Goal: Task Accomplishment & Management: Complete application form

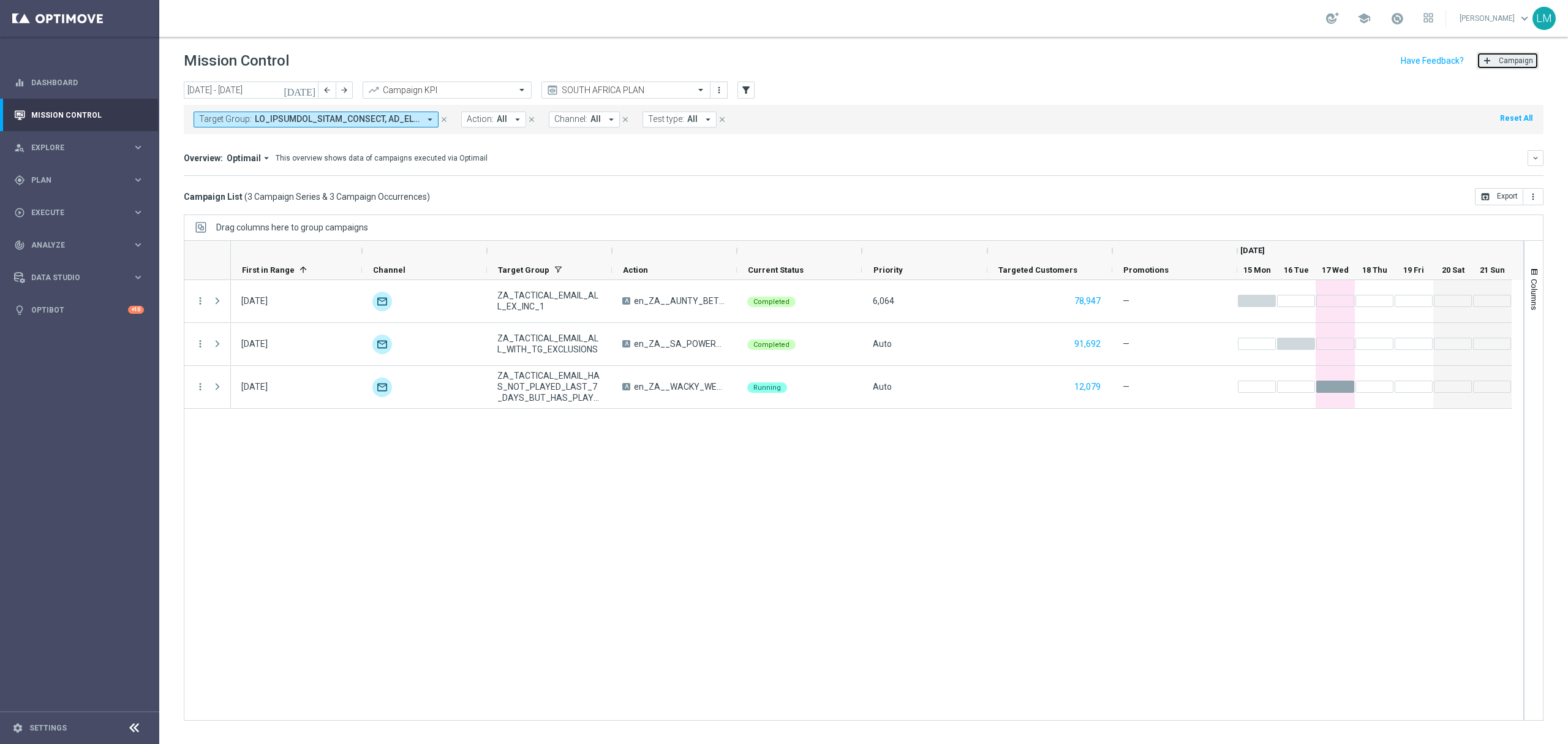
click at [1517, 65] on button "add Campaign" at bounding box center [1508, 61] width 62 height 17
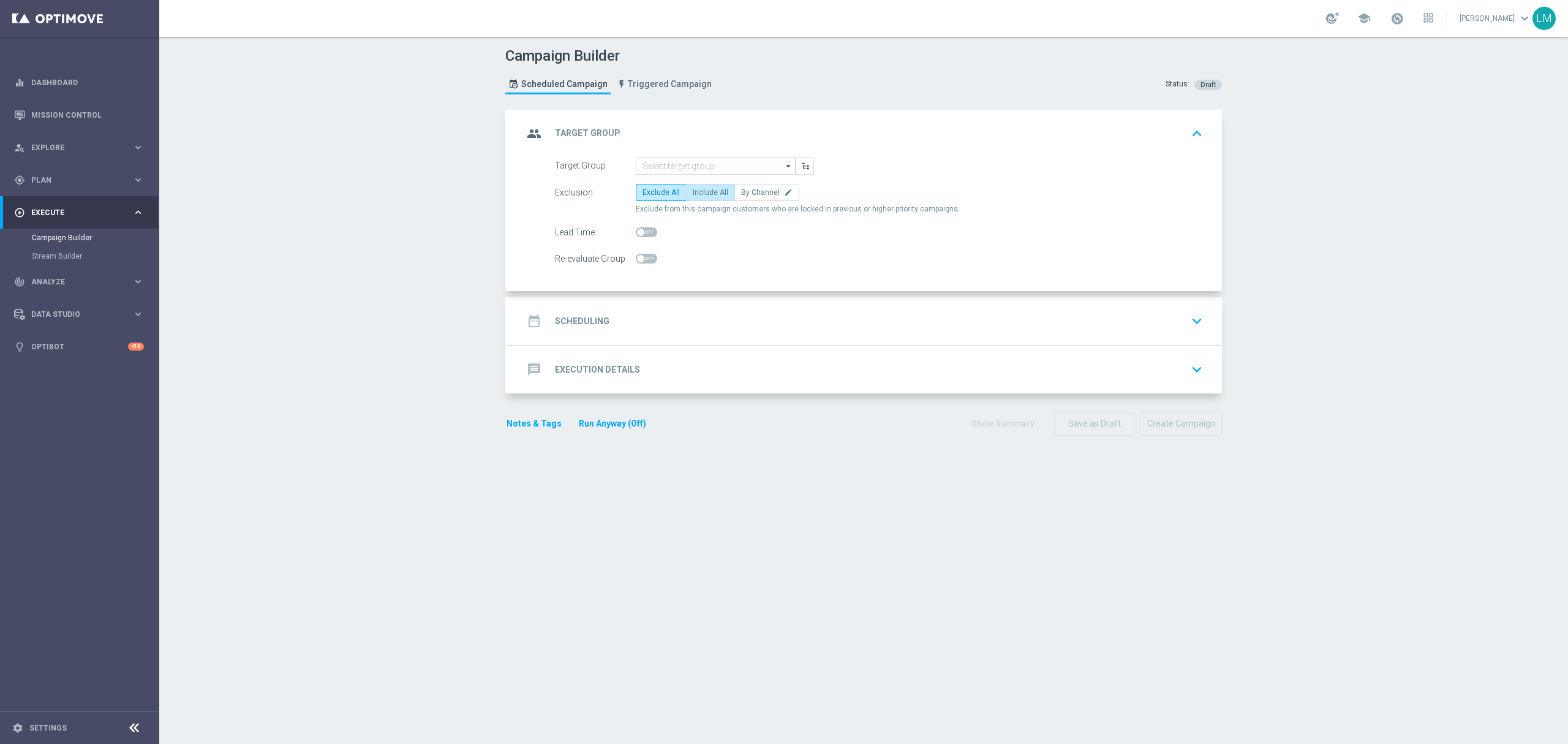
click at [686, 200] on label "Include All" at bounding box center [710, 192] width 49 height 17
click at [693, 198] on input "Include All" at bounding box center [696, 194] width 8 height 8
radio input "true"
click at [689, 167] on input at bounding box center [715, 166] width 160 height 17
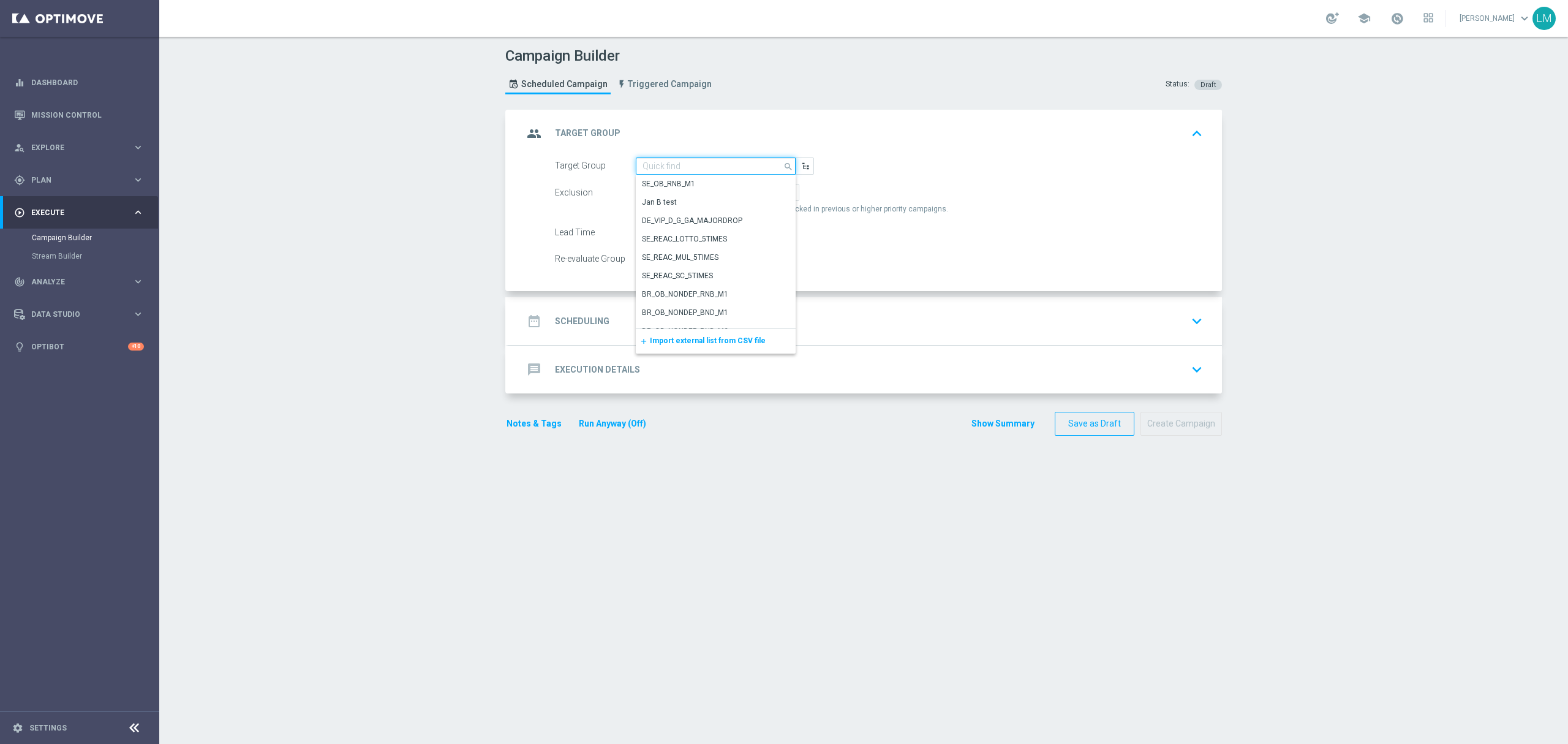
paste input "ZA_TACTICAL_EMAIL_HAS_PLAYED_CONSTANTLY_MEGAMILLIONS_SINCE_CHANGE"
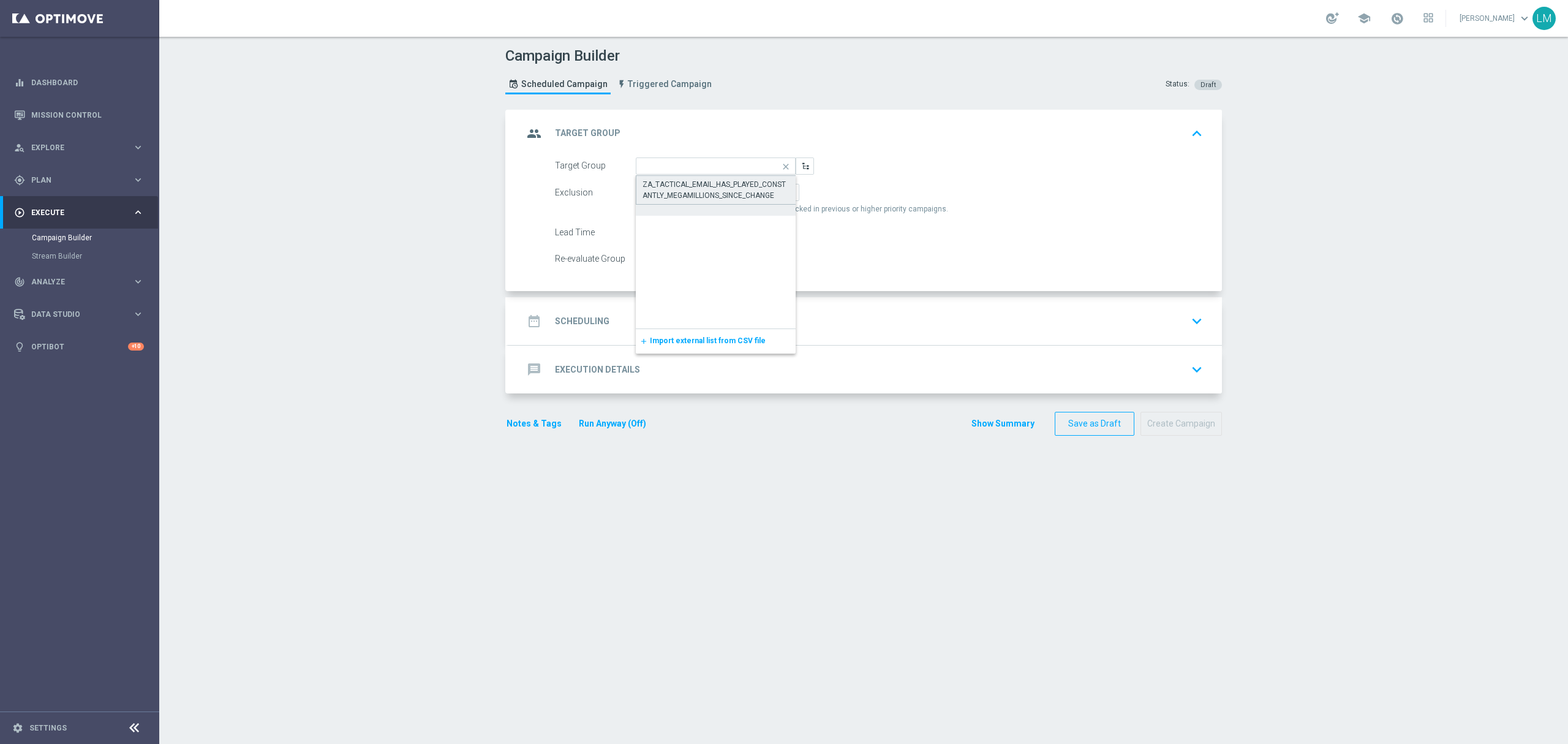
click at [687, 192] on div "ZA_TACTICAL_EMAIL_HAS_PLAYED_CONSTANTLY_MEGAMILLIONS_SINCE_CHANGE" at bounding box center [716, 190] width 147 height 22
type input "ZA_TACTICAL_EMAIL_HAS_PLAYED_CONSTANTLY_MEGAMILLIONS_SINCE_CHANGE"
click at [697, 309] on div "date_range Scheduling keyboard_arrow_down" at bounding box center [865, 321] width 714 height 48
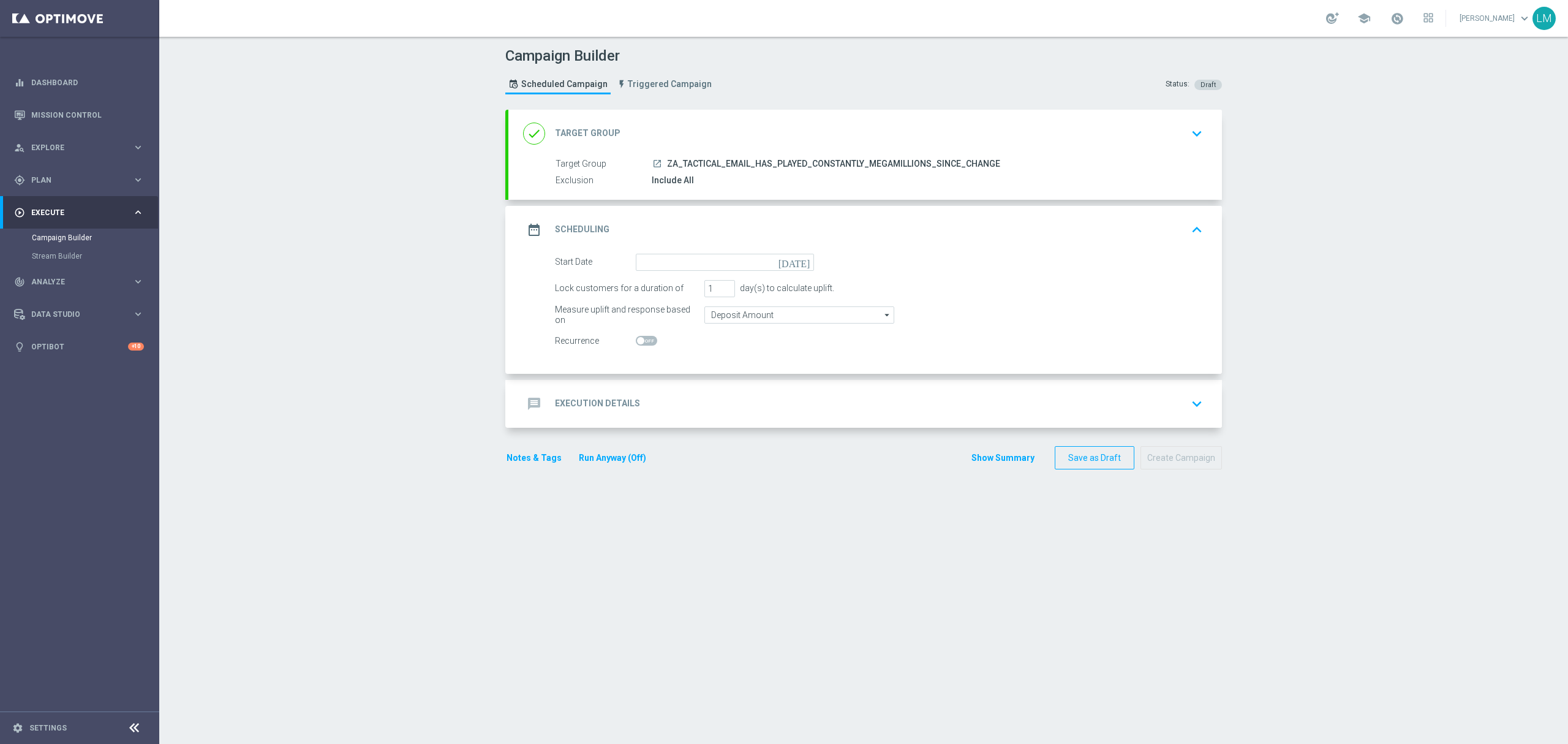
click at [796, 256] on icon "[DATE]" at bounding box center [797, 260] width 36 height 13
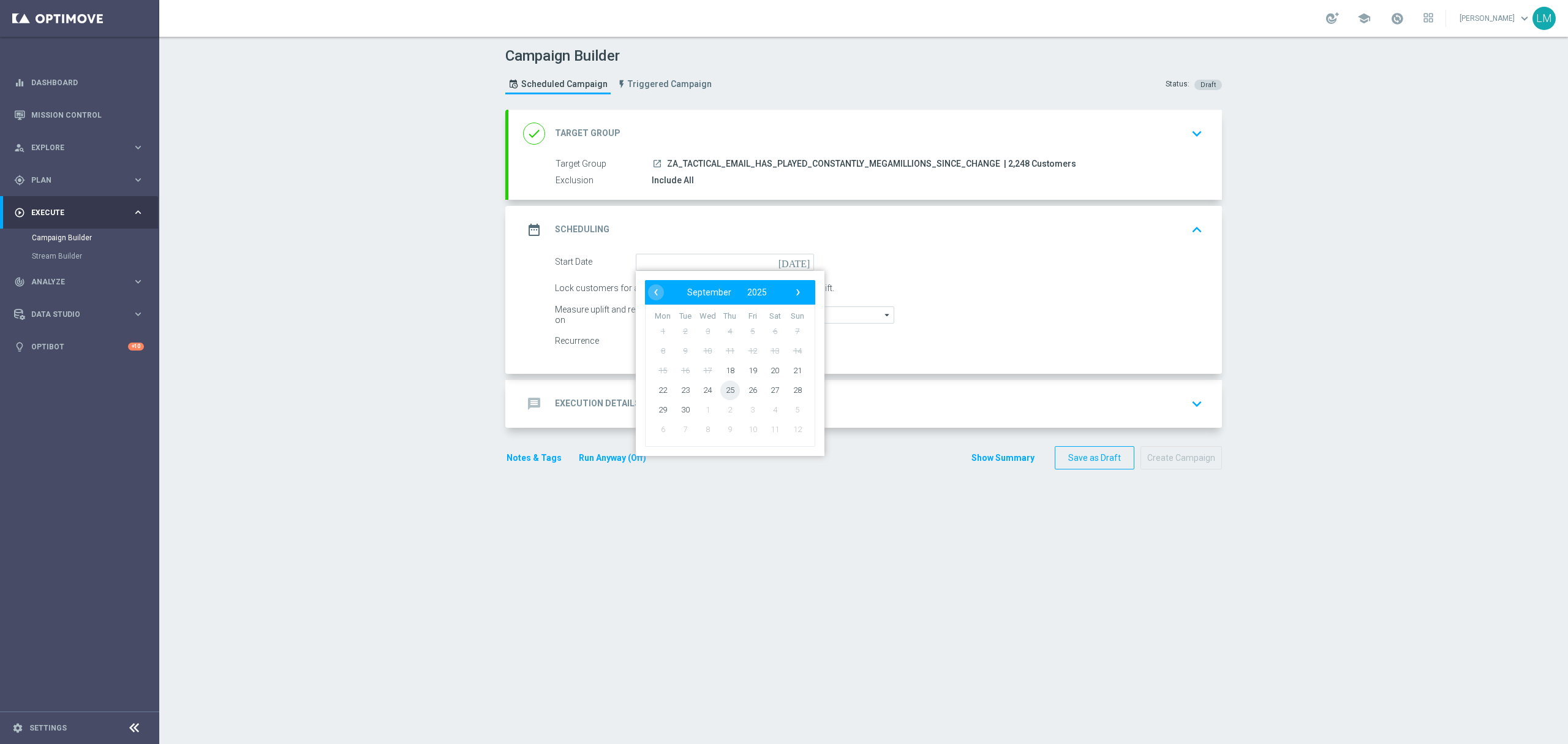
click at [729, 387] on span "25" at bounding box center [730, 390] width 20 height 20
type input "[DATE]"
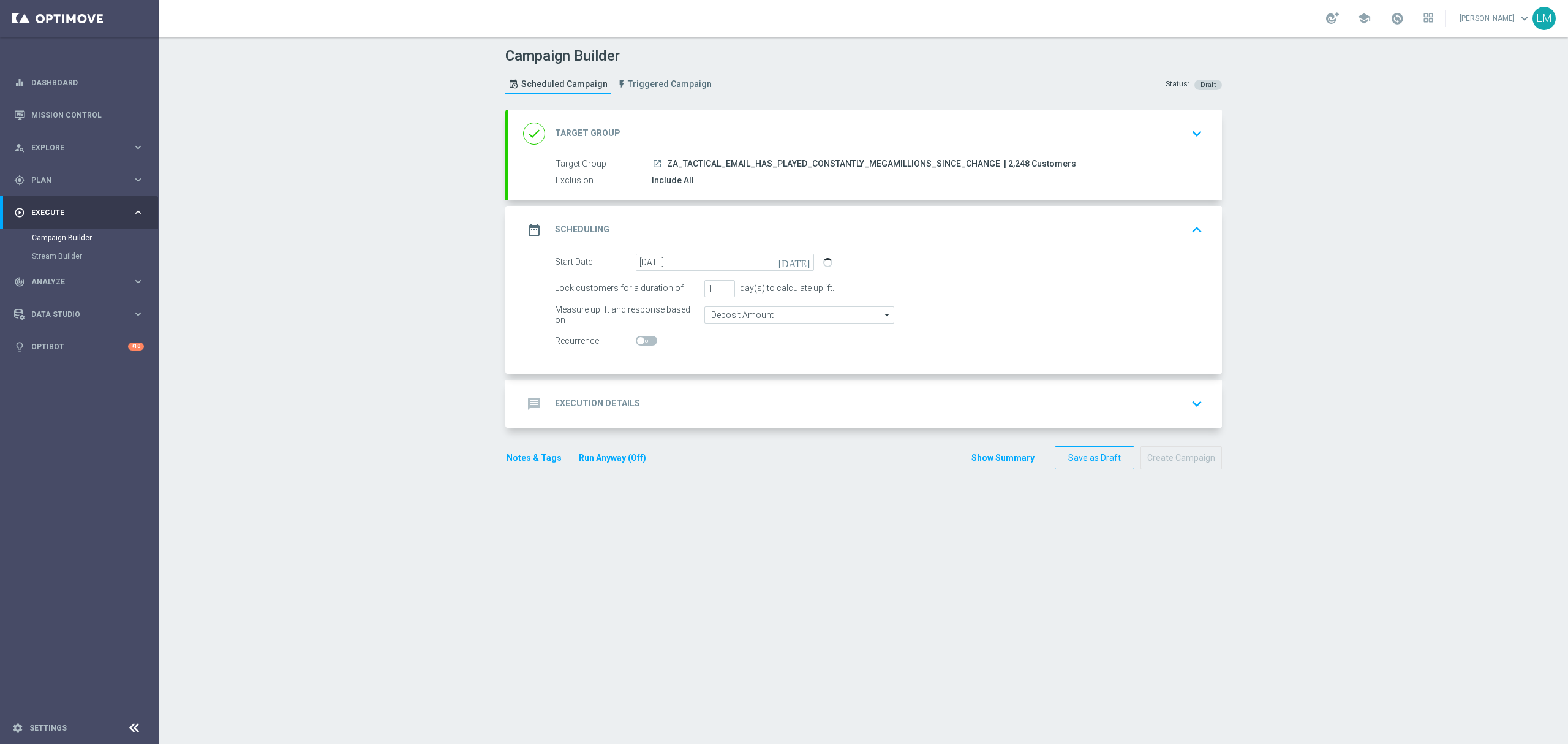
click at [731, 398] on div "message Execution Details keyboard_arrow_down" at bounding box center [865, 403] width 684 height 23
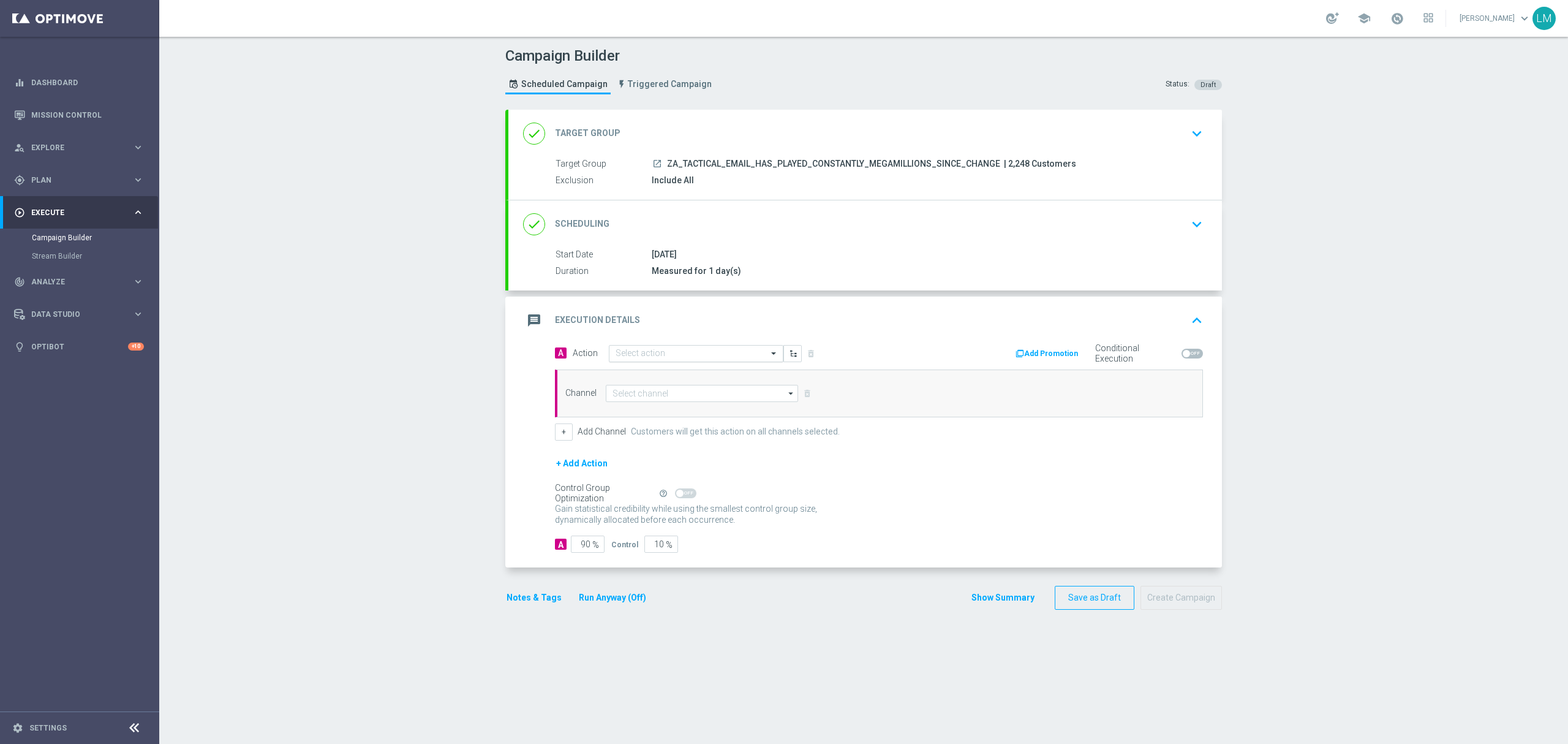
click at [675, 351] on input "text" at bounding box center [684, 353] width 137 height 10
paste input "en_ZA__MEGAMILLIONS_GAMES_XSELL__EMT_ALL_EM_TAC_LT"
type input "en_ZA__MEGAMILLIONS_GAMES_XSELL__EMT_ALL_EM_TAC_LT"
click at [660, 388] on span "Create new action" at bounding box center [659, 391] width 64 height 8
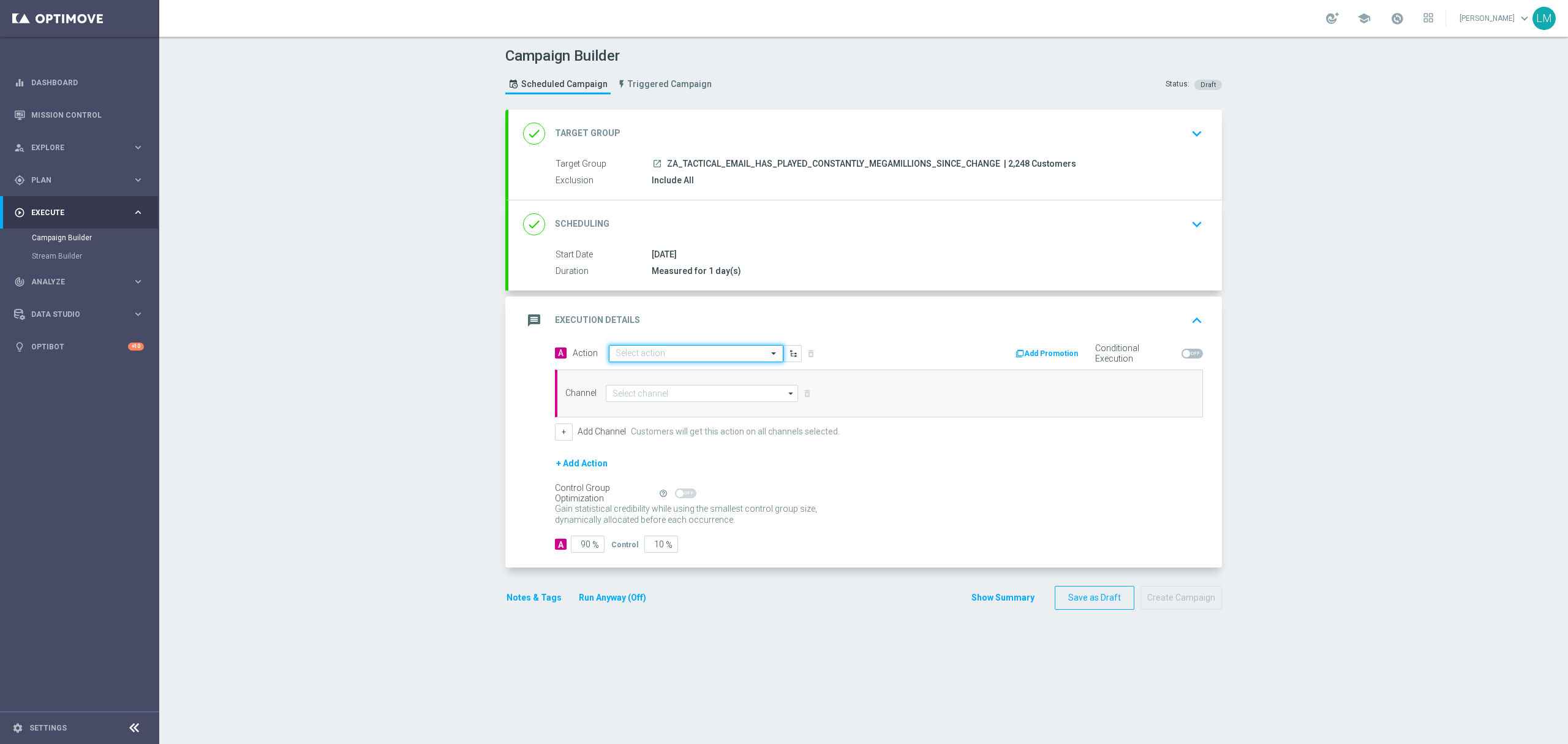
scroll to position [0, 0]
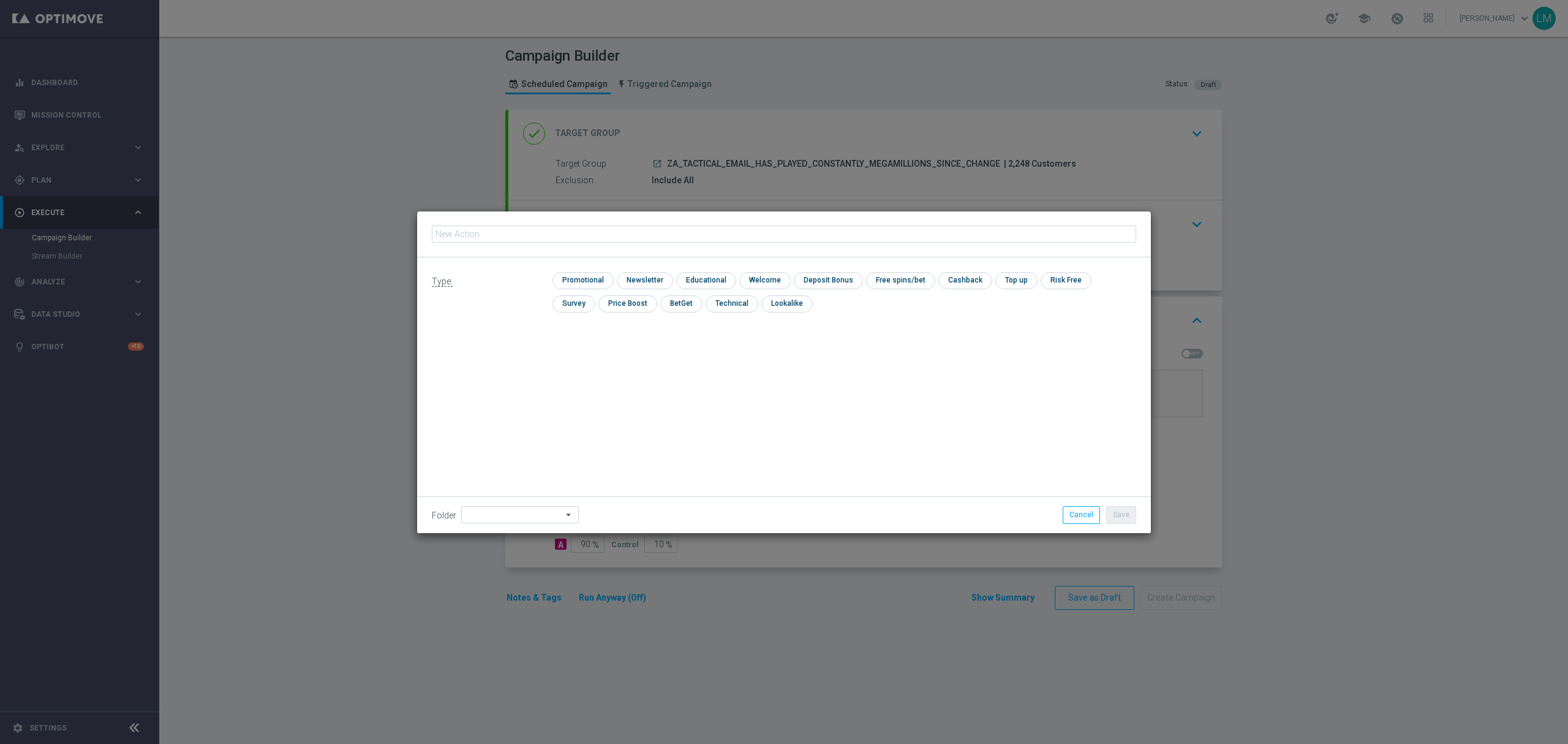
type input "en_ZA__MEGAMILLIONS_GAMES_XSELL__EMT_ALL_EM_TAC_LT"
click at [603, 290] on div "check Promotional check Newsletter check Educational check Welcome check Deposi…" at bounding box center [844, 295] width 584 height 47
click at [606, 281] on input "checkbox" at bounding box center [581, 280] width 58 height 17
checkbox input "true"
click at [1111, 509] on button "Save" at bounding box center [1121, 514] width 30 height 17
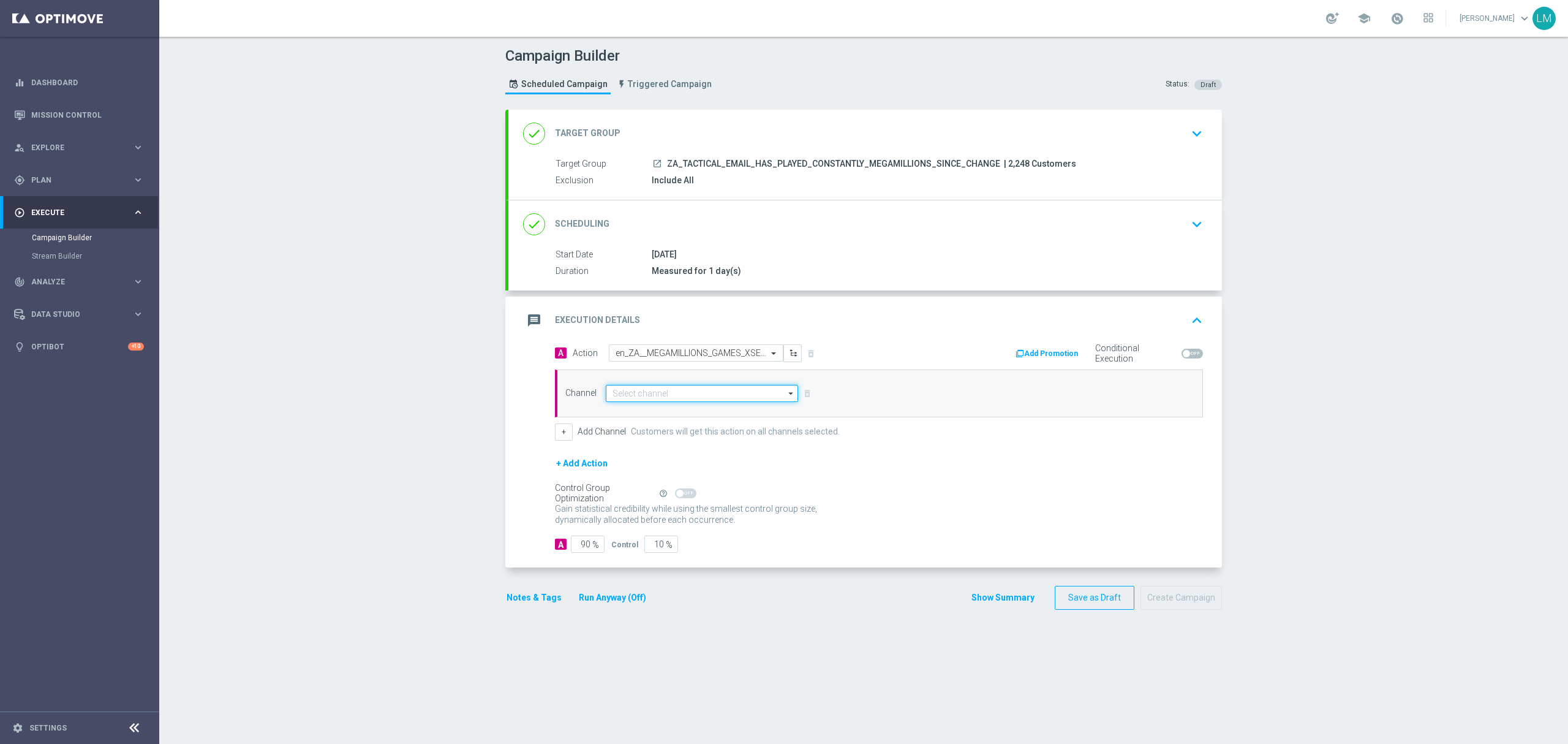
click at [677, 400] on input at bounding box center [701, 393] width 192 height 17
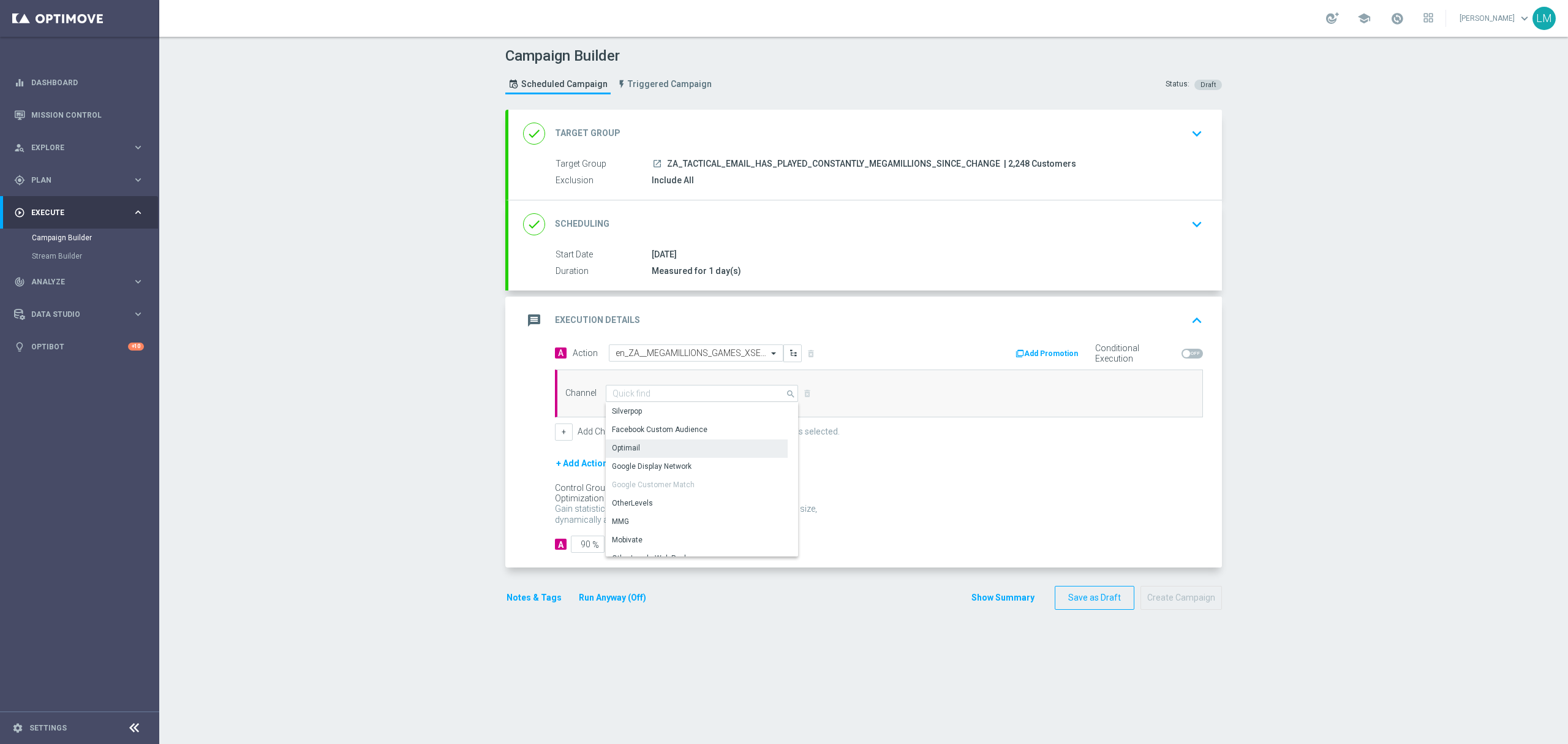
click at [663, 455] on div "Optimail" at bounding box center [696, 448] width 182 height 17
type input "Optimail"
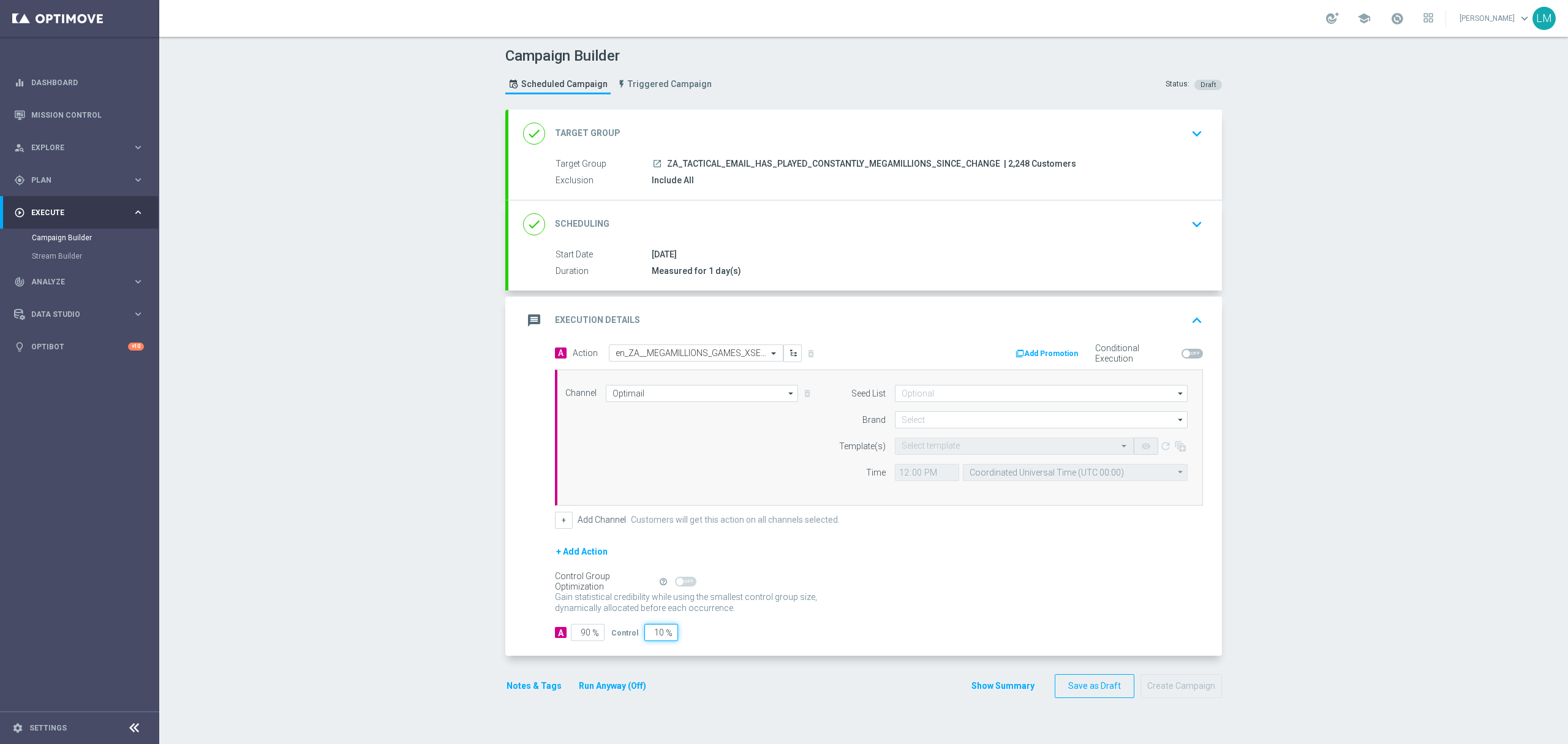
click at [645, 628] on input "10" at bounding box center [661, 632] width 34 height 17
click at [650, 630] on input "10" at bounding box center [661, 632] width 34 height 17
type input "5"
type input "95"
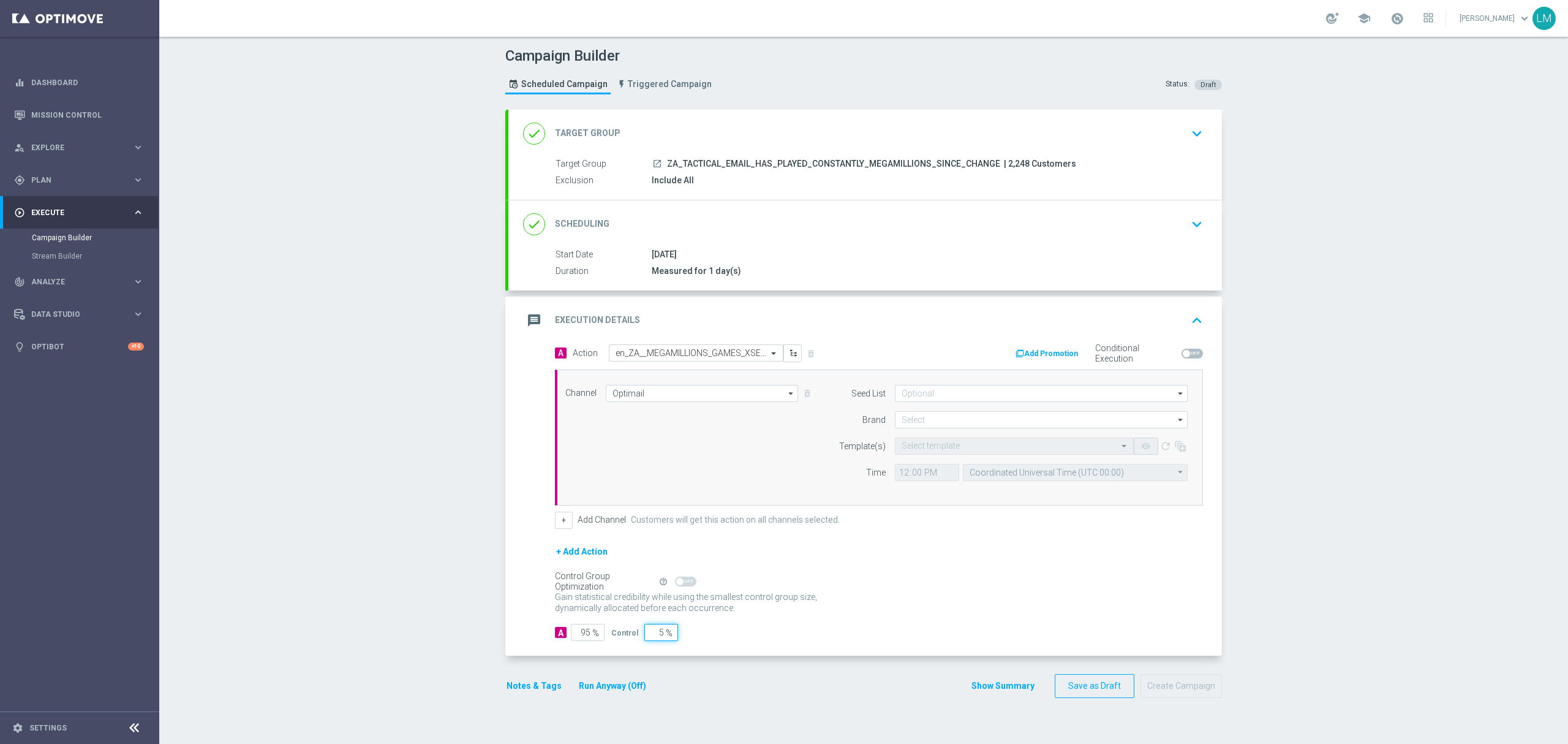
type input "5"
click at [919, 557] on div "+ Add Action" at bounding box center [879, 560] width 648 height 31
click at [1004, 424] on input at bounding box center [1041, 419] width 293 height 17
click at [983, 451] on div "lottoland" at bounding box center [1041, 455] width 293 height 17
type input "lottoland"
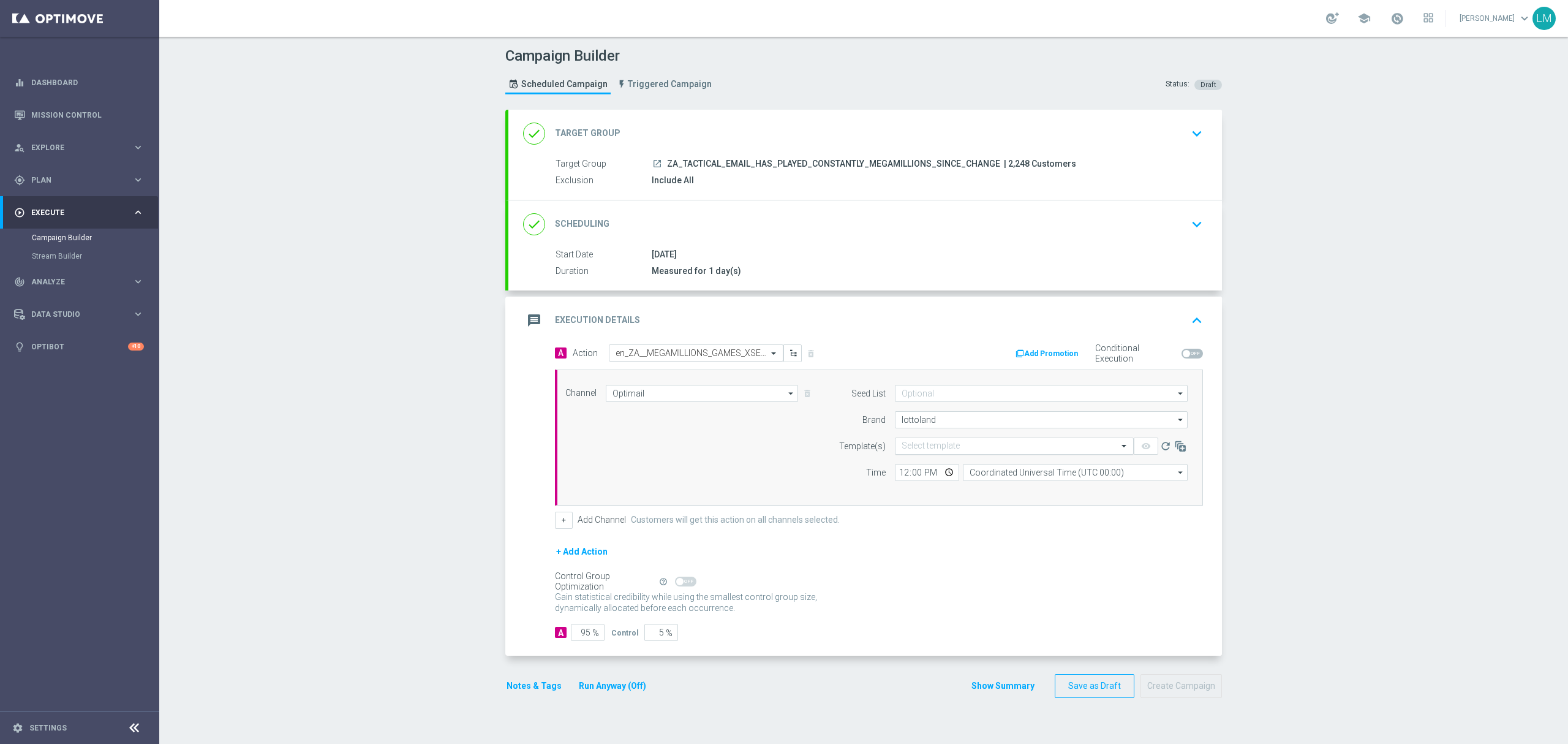
click at [973, 446] on input "text" at bounding box center [1002, 446] width 201 height 10
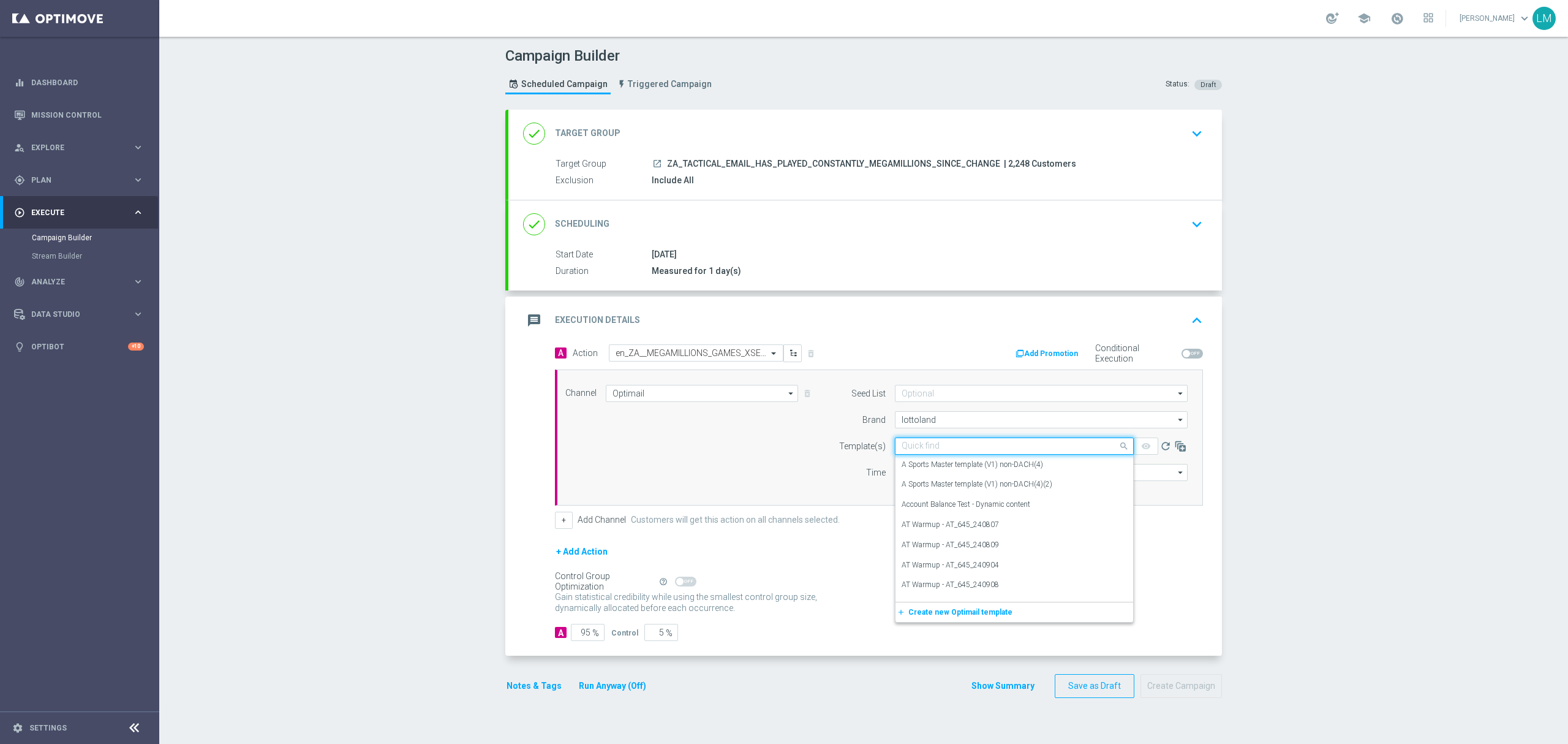
paste input "en_ZA__MEGAMILLIONS_GAMES_XSELL__EMT_ALL_EM_TAC_LT"
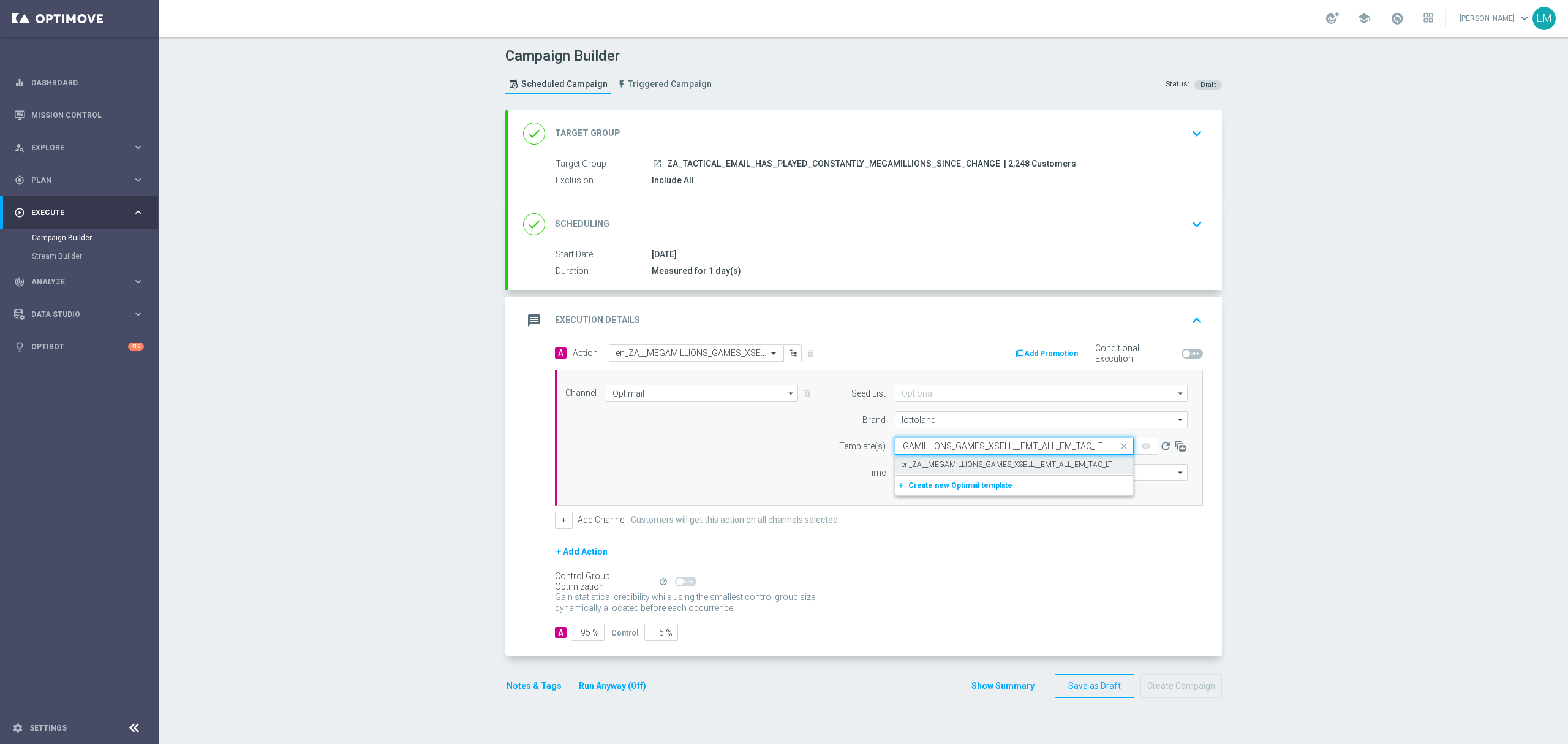
click at [959, 459] on div "en_ZA__MEGAMILLIONS_GAMES_XSELL__EMT_ALL_EM_TAC_LT" at bounding box center [1014, 465] width 226 height 20
type input "en_ZA__MEGAMILLIONS_GAMES_XSELL__EMT_ALL_EM_TAC_LT"
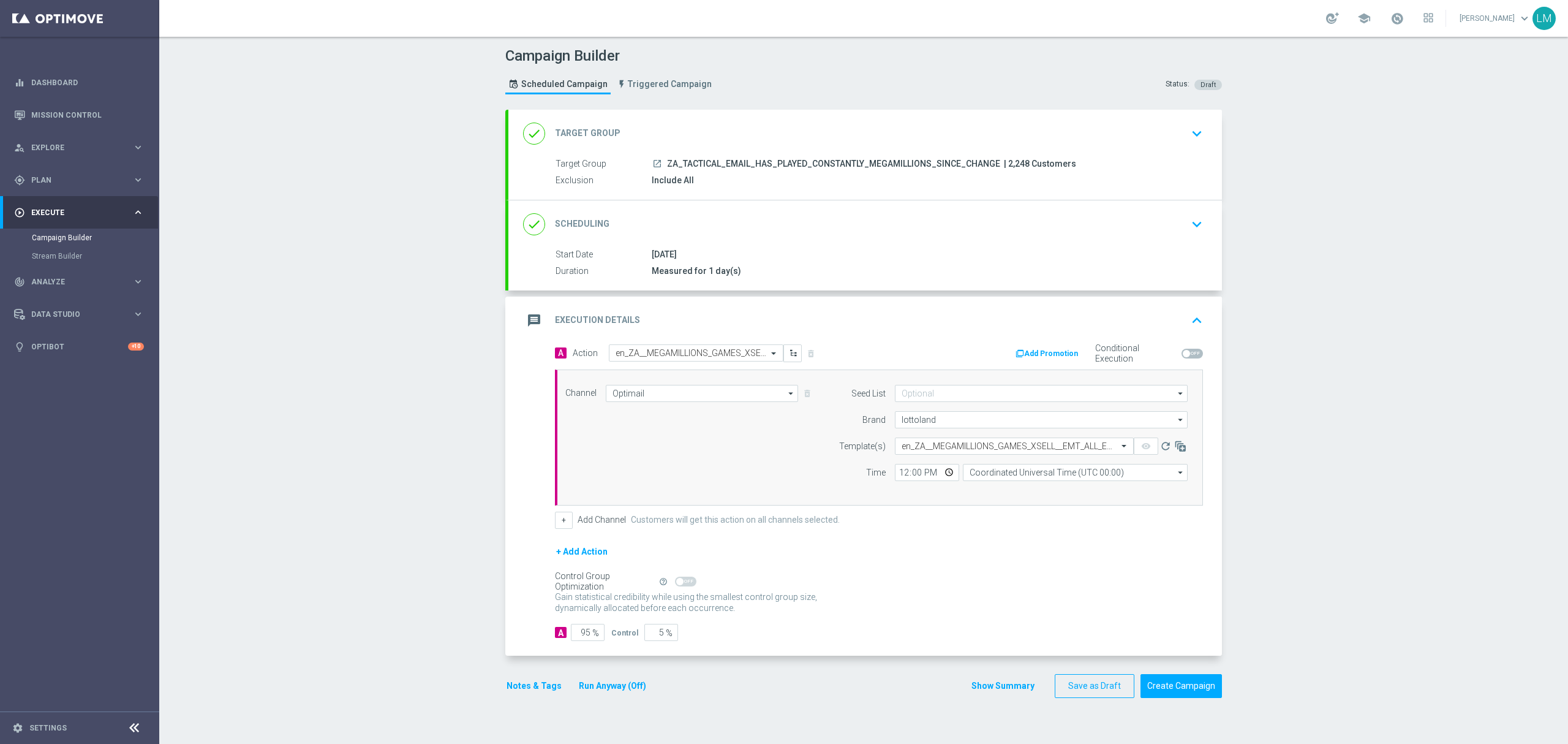
scroll to position [0, 0]
click at [1056, 472] on input "Coordinated Universal Time (UTC 00:00)" at bounding box center [1076, 472] width 225 height 17
click at [1044, 495] on div "Central European Time ([GEOGRAPHIC_DATA]) (UTC +02:00)" at bounding box center [1069, 491] width 200 height 11
type input "Central European Time ([GEOGRAPHIC_DATA]) (UTC +02:00)"
click at [944, 473] on input "12:00" at bounding box center [927, 472] width 64 height 17
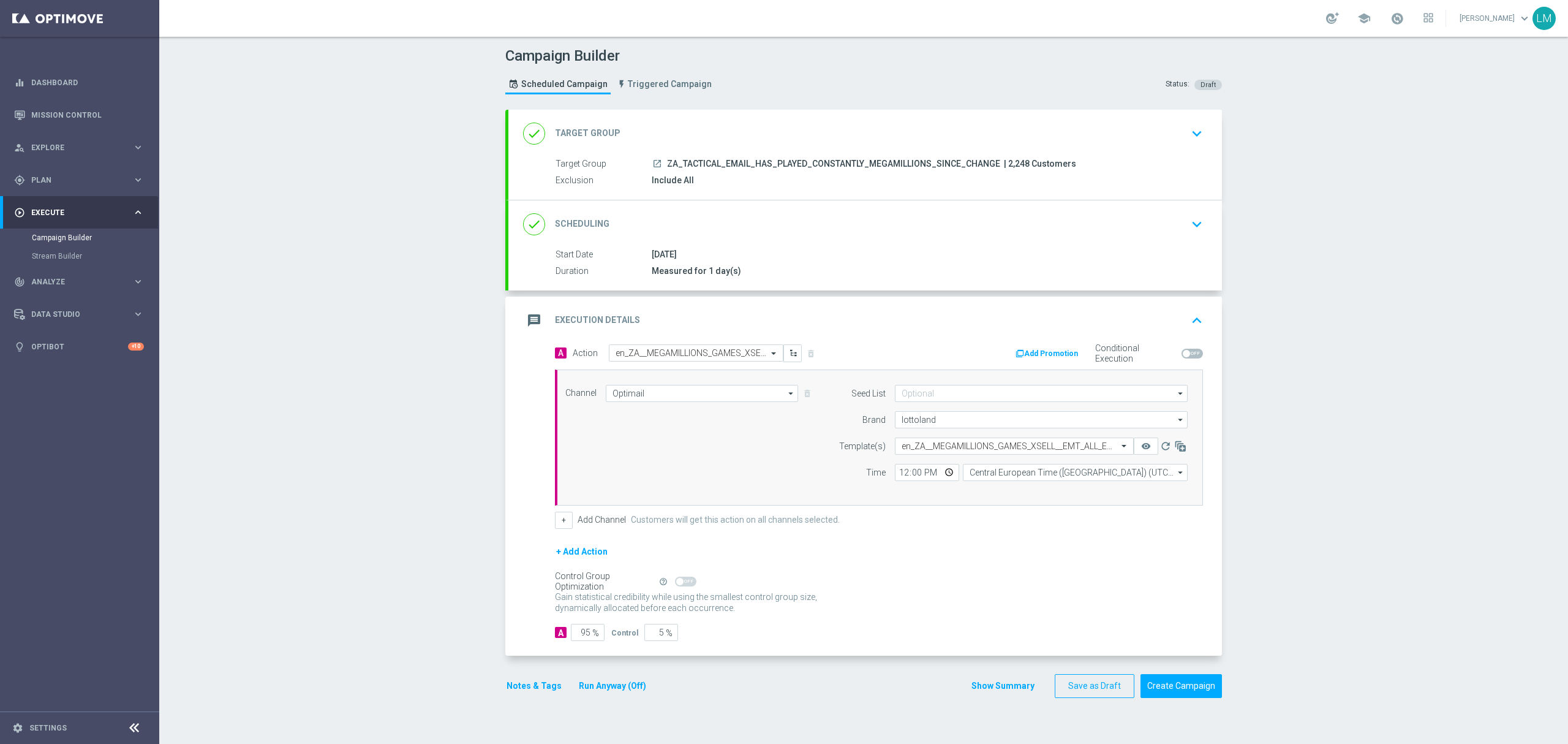
click at [784, 472] on div "Channel Optimail Optimail arrow_drop_down Drag here to set row groups Drag here…" at bounding box center [876, 437] width 640 height 105
click at [1157, 677] on button "Create Campaign" at bounding box center [1181, 686] width 82 height 24
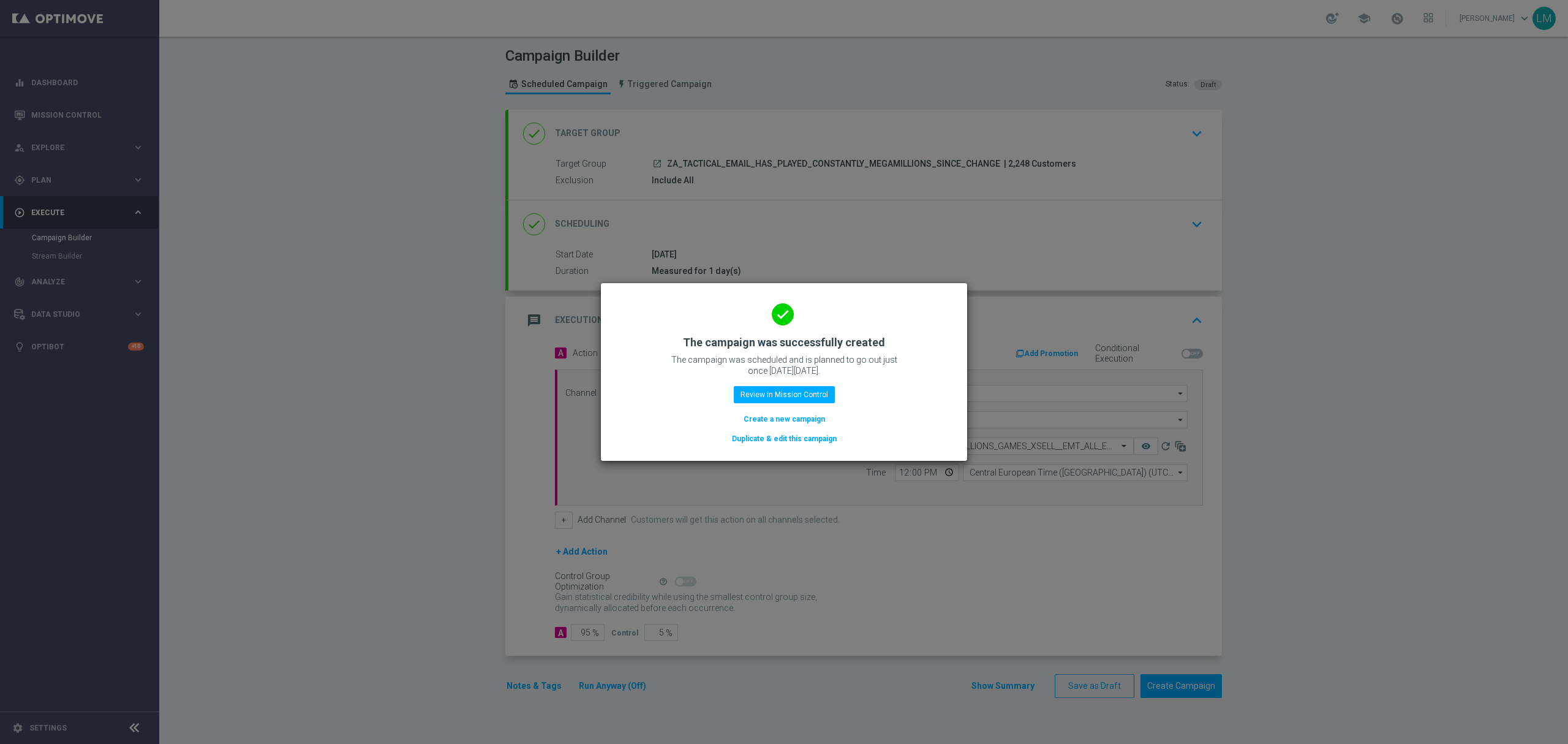
click at [782, 425] on button "Create a new campaign" at bounding box center [784, 418] width 84 height 13
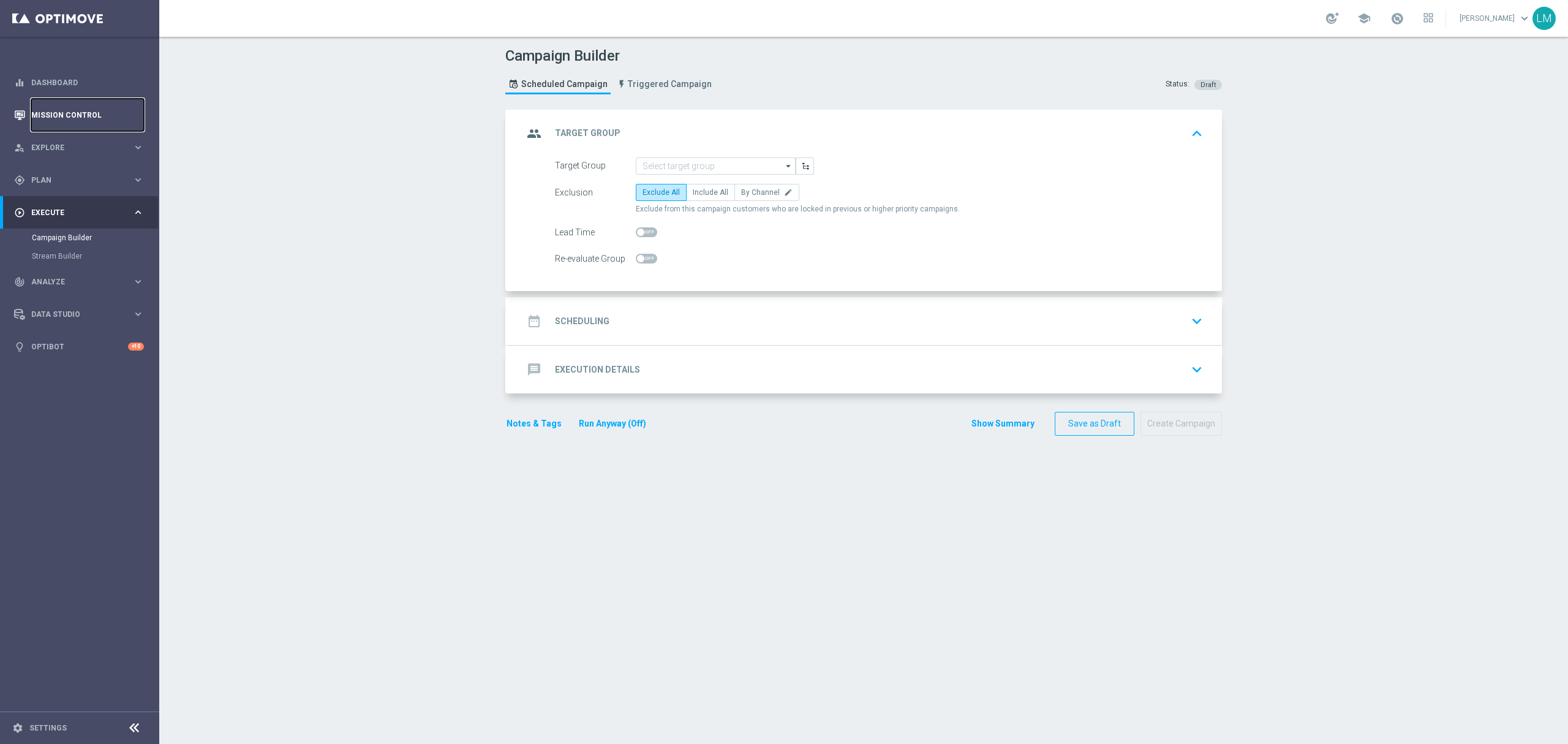
click at [78, 117] on link "Mission Control" at bounding box center [87, 115] width 112 height 32
